Goal: Task Accomplishment & Management: Use online tool/utility

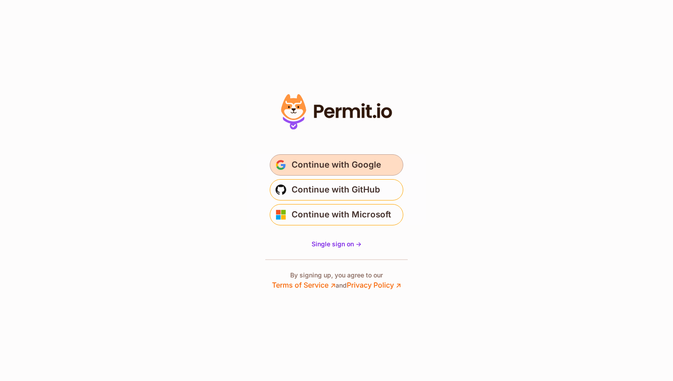
click at [357, 162] on span "Continue with Google" at bounding box center [335, 165] width 89 height 14
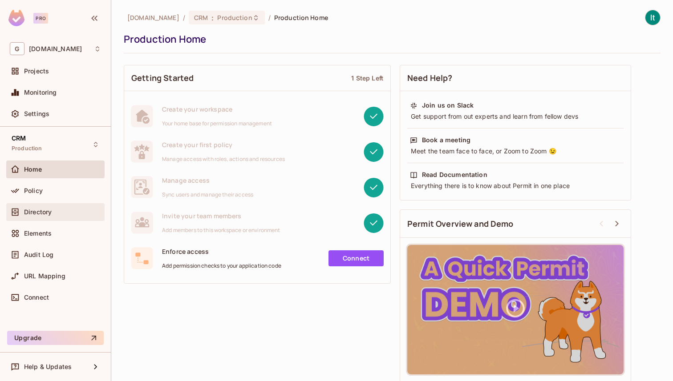
click at [44, 210] on span "Directory" at bounding box center [38, 212] width 28 height 7
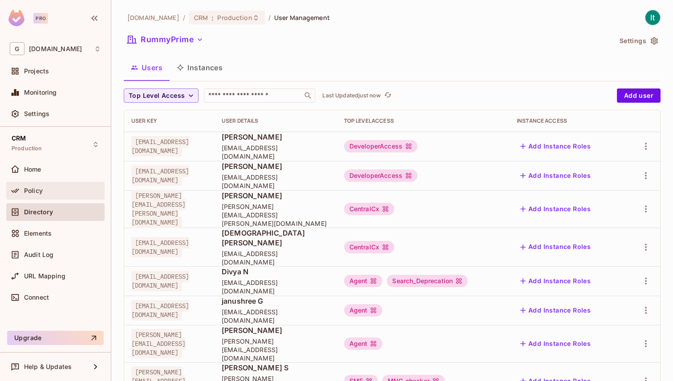
click at [38, 191] on span "Policy" at bounding box center [33, 190] width 19 height 7
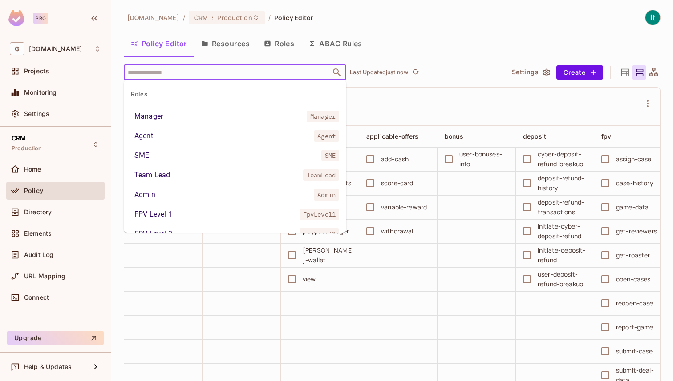
click at [188, 73] on input "text" at bounding box center [226, 73] width 203 height 16
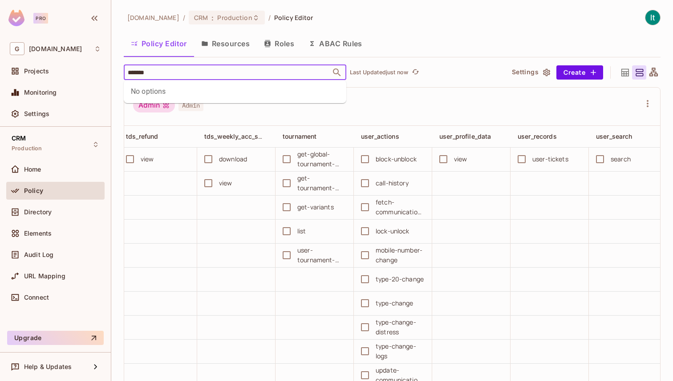
scroll to position [0, 1180]
click at [146, 72] on input "*******" at bounding box center [226, 73] width 203 height 16
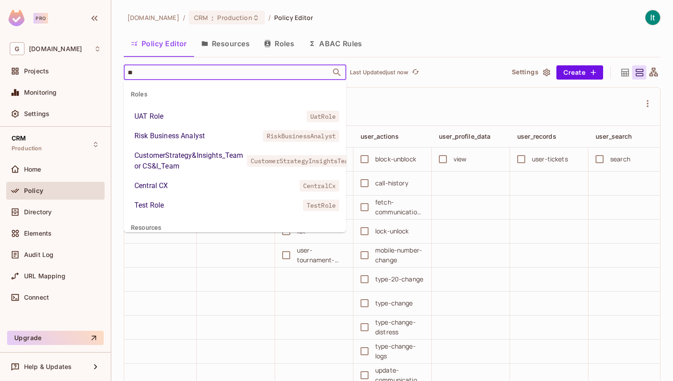
type input "***"
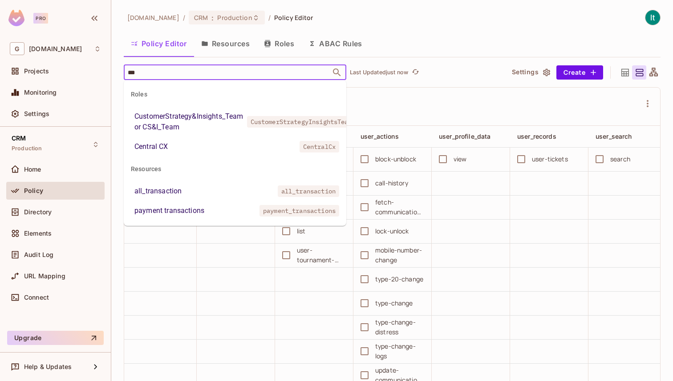
click at [158, 187] on div "all_transaction" at bounding box center [157, 191] width 47 height 11
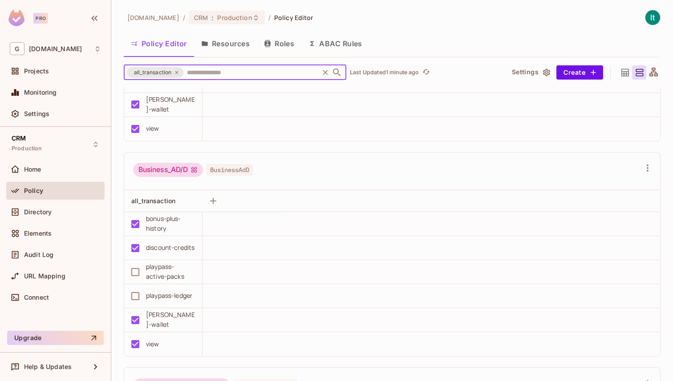
scroll to position [0, 0]
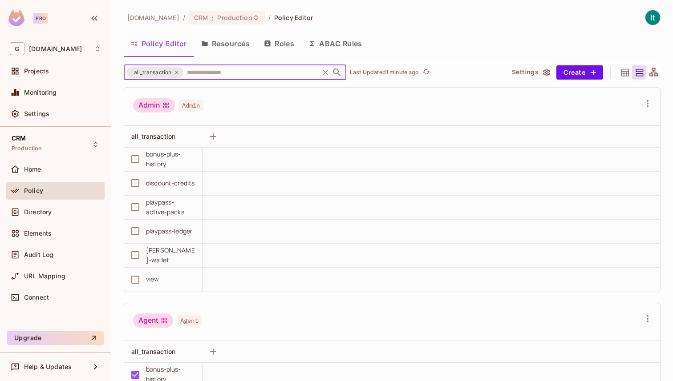
click at [176, 73] on icon at bounding box center [176, 72] width 3 height 3
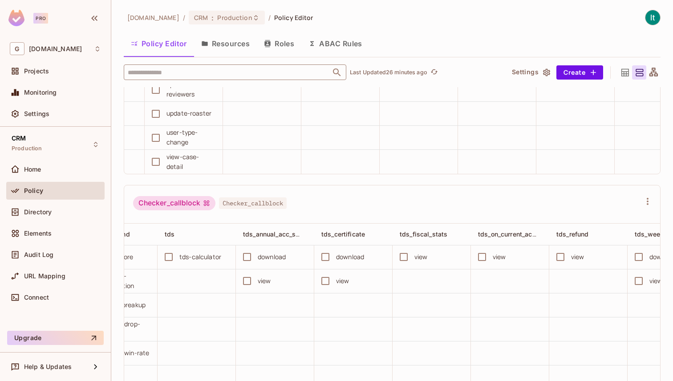
scroll to position [0, 985]
click at [290, 218] on span "tds_annual_acc_statement" at bounding box center [282, 218] width 61 height 6
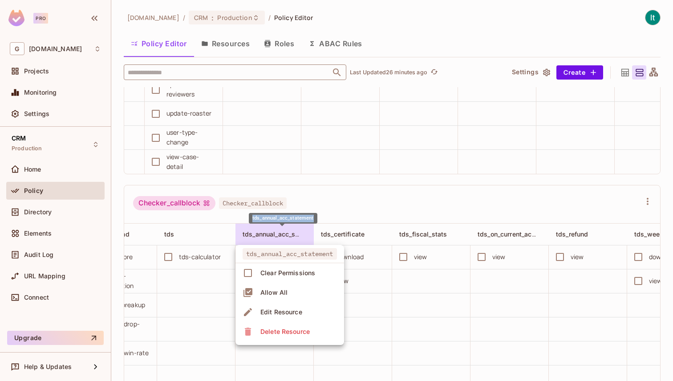
click at [290, 218] on span "tds_annual_acc_statement" at bounding box center [282, 218] width 61 height 6
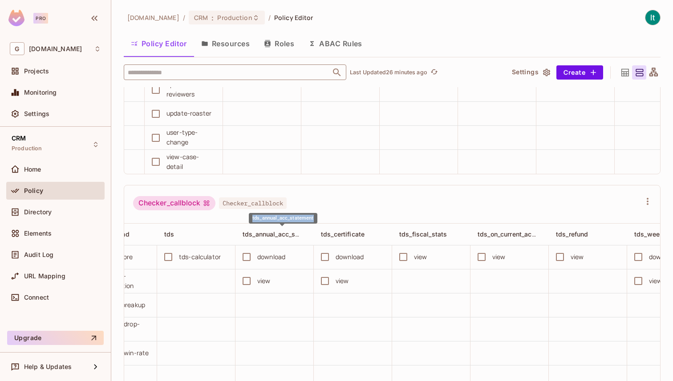
click at [290, 218] on span "tds_annual_acc_statement" at bounding box center [282, 218] width 61 height 6
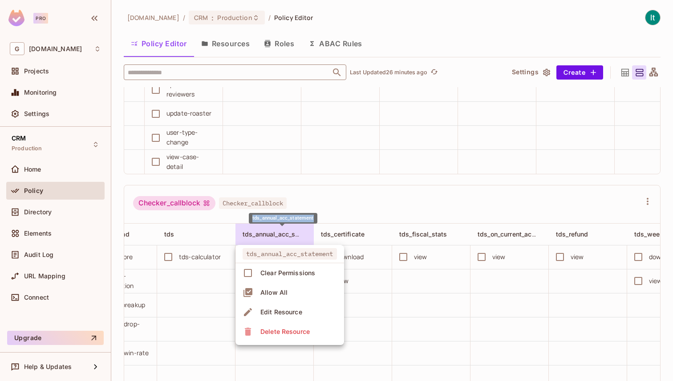
copy span "tds_annual_acc_statement"
click at [487, 218] on div at bounding box center [336, 190] width 673 height 381
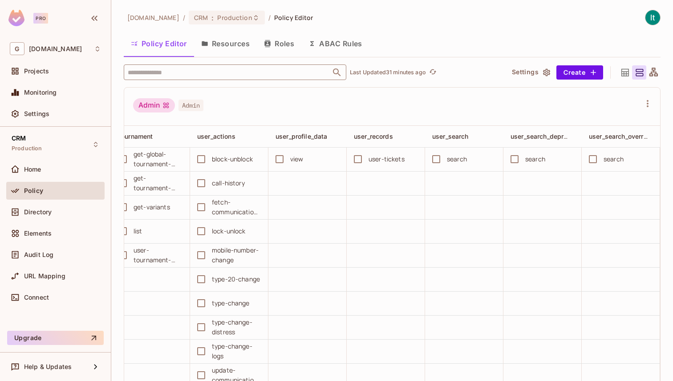
scroll to position [0, 919]
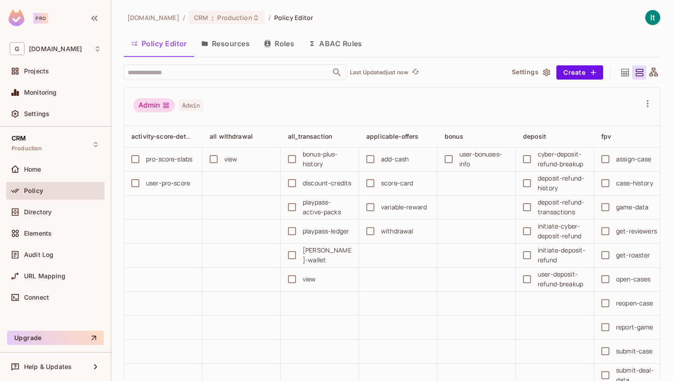
scroll to position [0, 874]
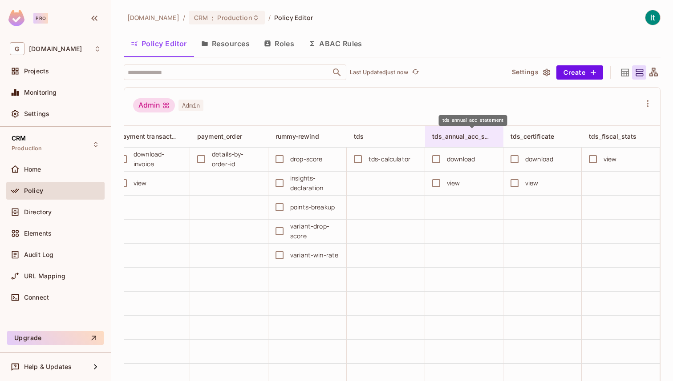
click at [472, 134] on span "tds_annual_acc_statement" at bounding box center [472, 136] width 80 height 8
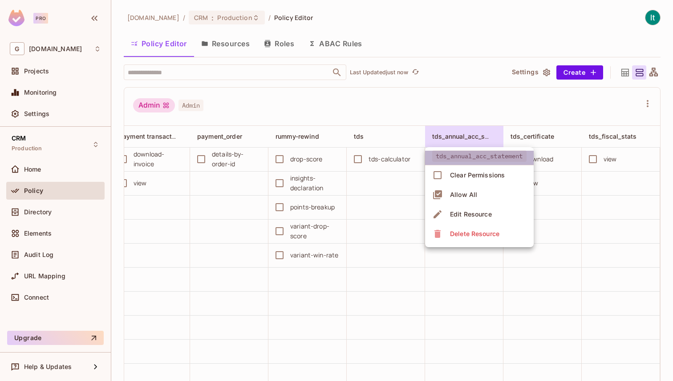
drag, startPoint x: 431, startPoint y: 155, endPoint x: 523, endPoint y: 155, distance: 92.1
click at [523, 155] on li "tds_annual_acc_statement" at bounding box center [479, 158] width 109 height 15
click at [513, 115] on div at bounding box center [336, 190] width 673 height 381
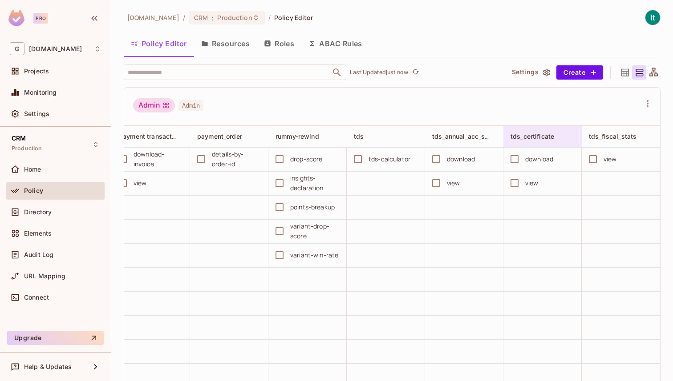
click at [541, 137] on span "tds_certificate" at bounding box center [532, 137] width 44 height 8
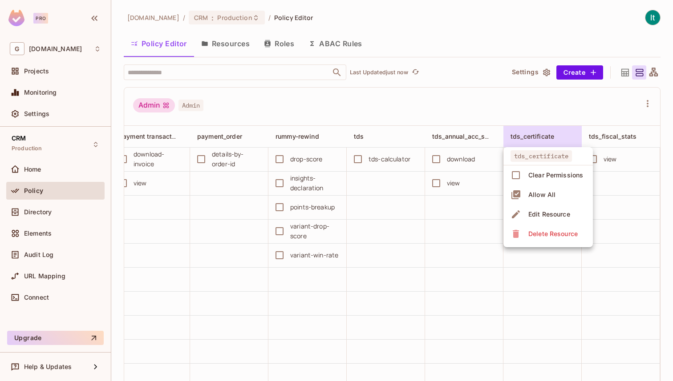
click at [564, 157] on span "tds_certificate" at bounding box center [540, 156] width 61 height 12
drag, startPoint x: 561, startPoint y: 157, endPoint x: 521, endPoint y: 157, distance: 39.2
click at [521, 158] on span "tds_certificate" at bounding box center [540, 156] width 61 height 12
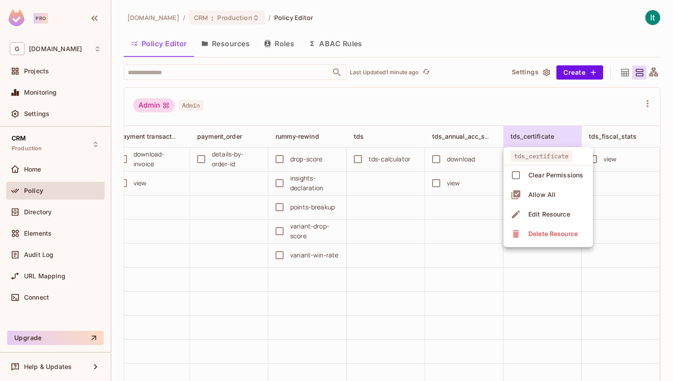
click at [533, 111] on div at bounding box center [336, 190] width 673 height 381
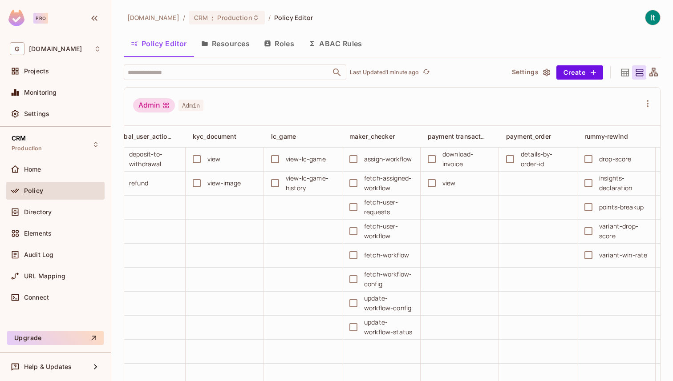
scroll to position [0, 637]
